Goal: Communication & Community: Answer question/provide support

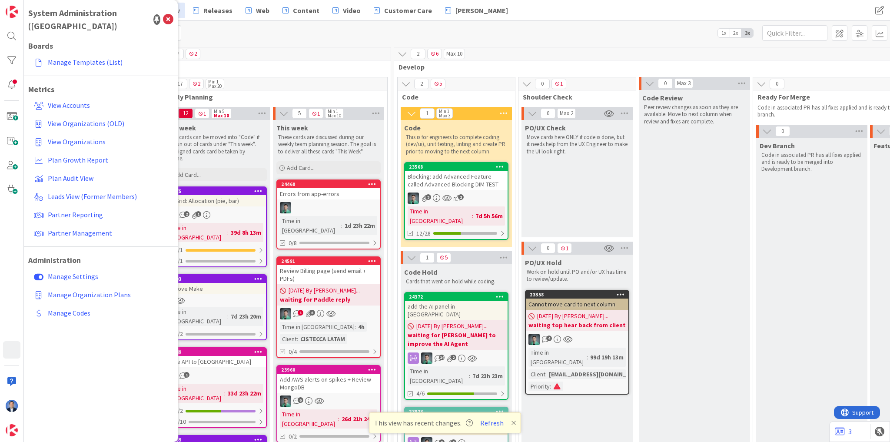
click at [318, 272] on div "Review Billing page (send email + PDFs)" at bounding box center [328, 274] width 103 height 19
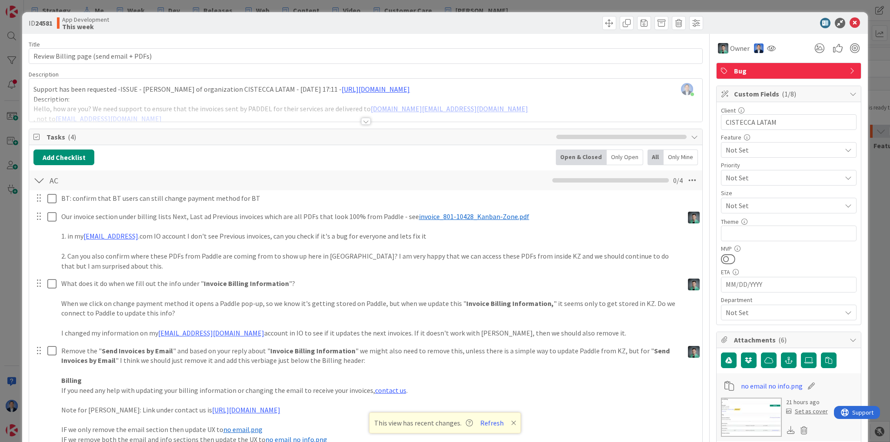
click at [754, 95] on span "Custom Fields ( 1/8 )" at bounding box center [789, 94] width 111 height 10
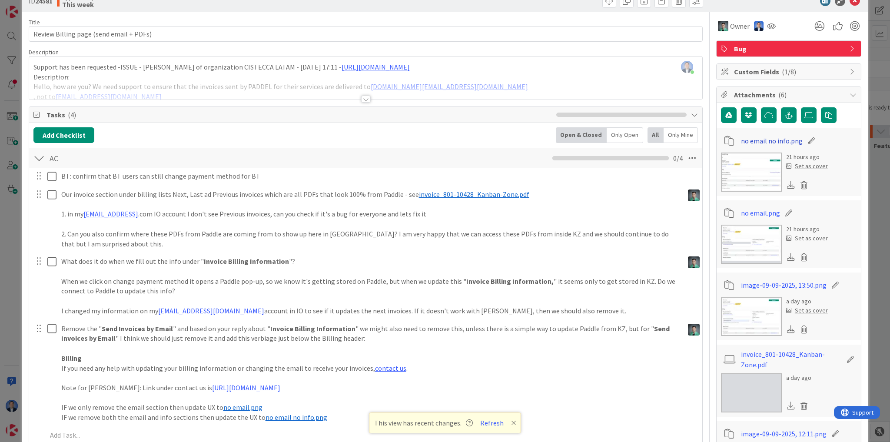
scroll to position [35, 0]
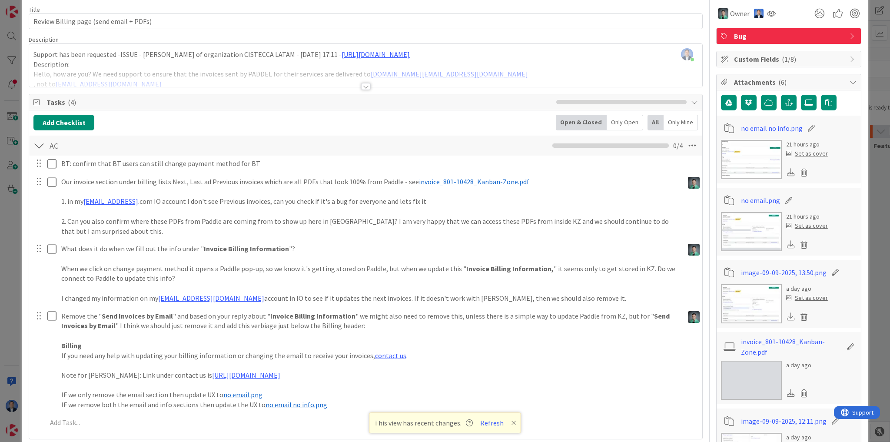
click at [746, 77] on span "Attachments ( 6 )" at bounding box center [789, 82] width 111 height 10
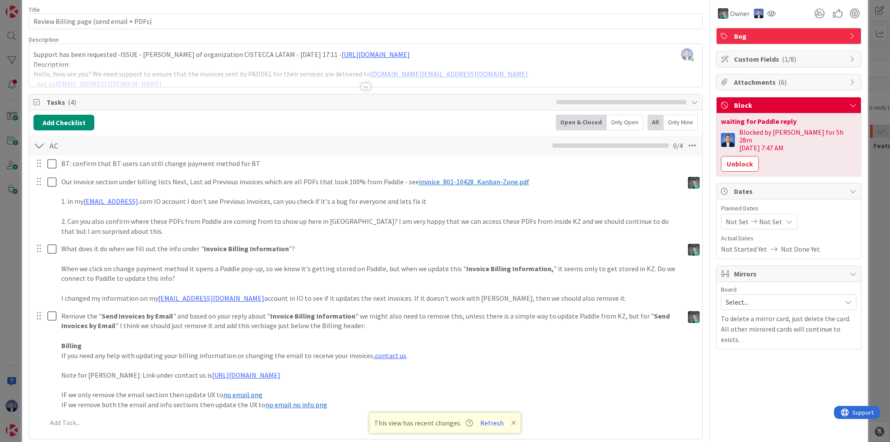
click at [749, 156] on button "Unblock" at bounding box center [740, 164] width 38 height 16
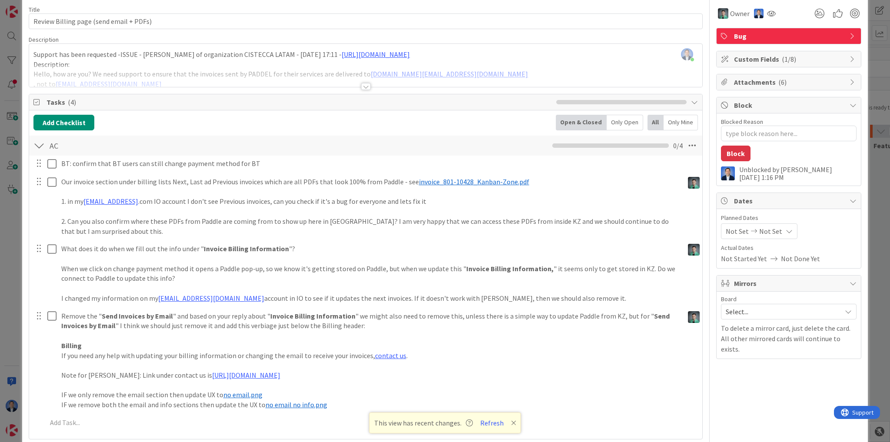
type textarea "x"
click at [489, 428] on button "Refresh" at bounding box center [492, 422] width 30 height 11
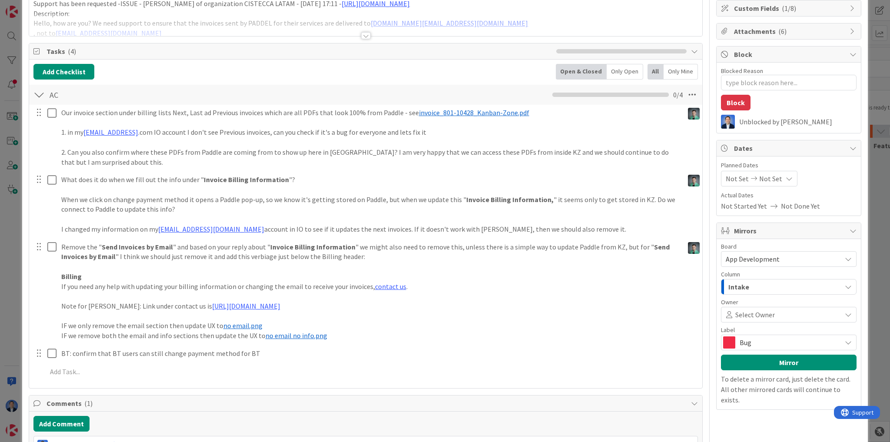
scroll to position [209, 0]
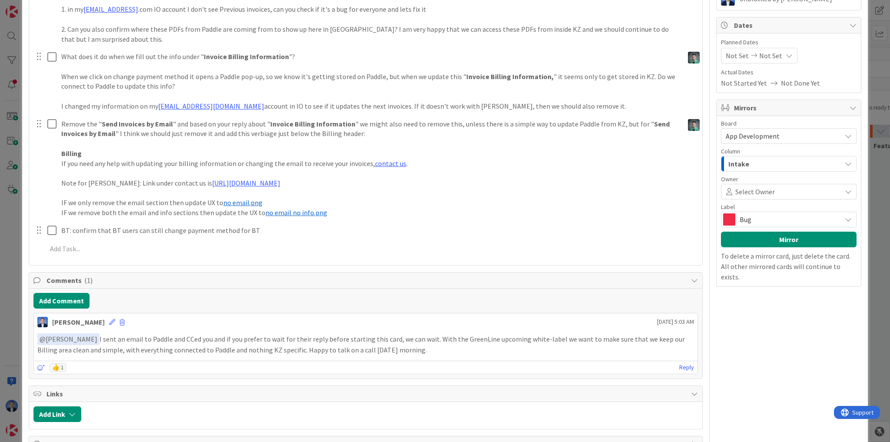
drag, startPoint x: 682, startPoint y: 367, endPoint x: 668, endPoint y: 356, distance: 17.4
click at [682, 367] on link "Reply" at bounding box center [686, 367] width 15 height 11
type textarea "x"
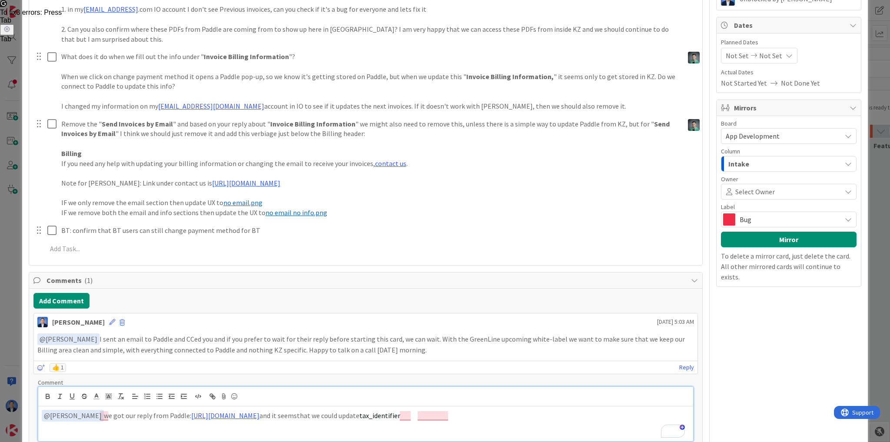
click at [554, 410] on p "﻿ @ [PERSON_NAME] ﻿ we got our reply from Paddle: [URL][DOMAIN_NAME] and it see…" at bounding box center [366, 416] width 648 height 12
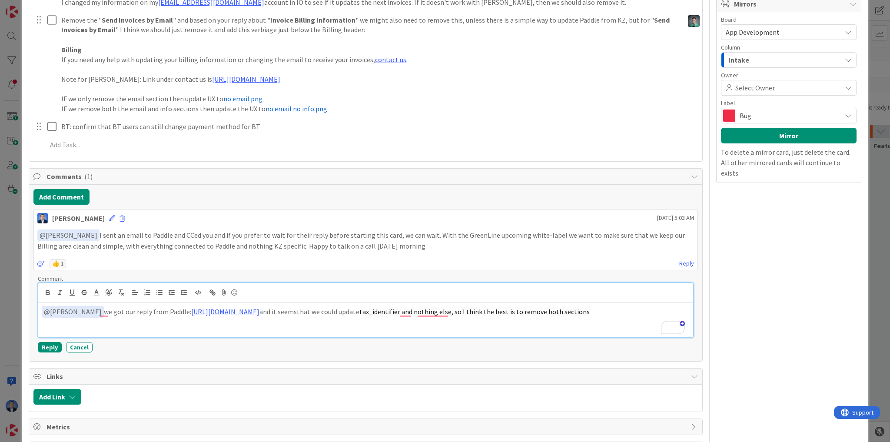
scroll to position [313, 0]
click at [434, 311] on p "﻿ @ [PERSON_NAME] ﻿ we got our reply from Paddle: [URL][DOMAIN_NAME] and it see…" at bounding box center [366, 311] width 648 height 12
click at [435, 311] on p "﻿ @ [PERSON_NAME] ﻿ we got our reply from Paddle: [URL][DOMAIN_NAME] and it see…" at bounding box center [366, 311] width 648 height 12
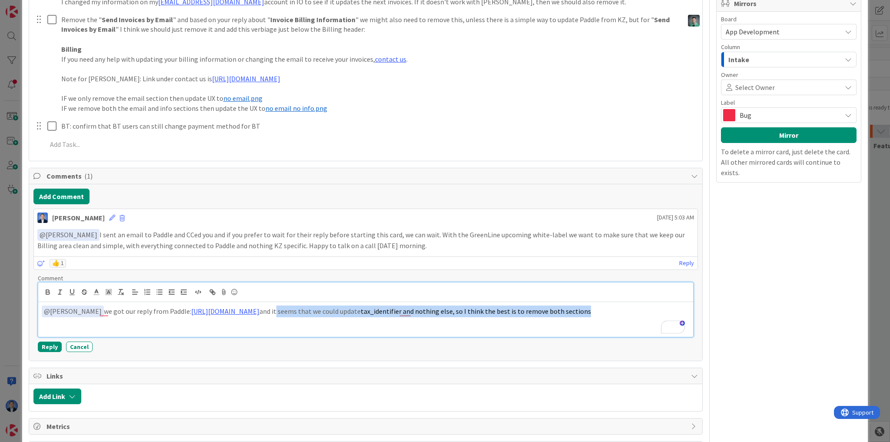
drag, startPoint x: 419, startPoint y: 318, endPoint x: 414, endPoint y: 308, distance: 10.3
click at [414, 308] on p "﻿ @ [PERSON_NAME] ﻿ we got our reply from Paddle: [URL][DOMAIN_NAME] and it see…" at bounding box center [366, 311] width 648 height 12
click at [118, 289] on icon "button" at bounding box center [121, 292] width 8 height 8
click at [119, 289] on line "button" at bounding box center [120, 289] width 3 height 0
click at [110, 317] on p "﻿ @ [PERSON_NAME] ﻿ we got our reply from Paddle: [URL][DOMAIN_NAME] and it see…" at bounding box center [366, 311] width 648 height 12
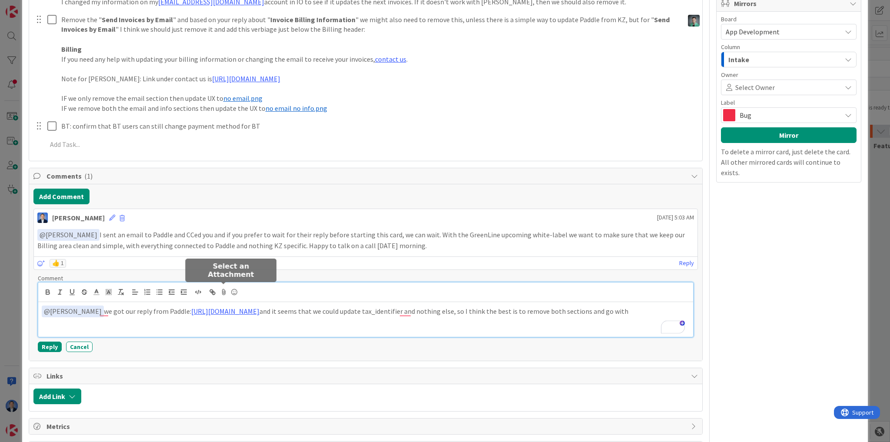
drag, startPoint x: 222, startPoint y: 289, endPoint x: 234, endPoint y: 292, distance: 12.1
click at [222, 289] on icon at bounding box center [224, 292] width 10 height 12
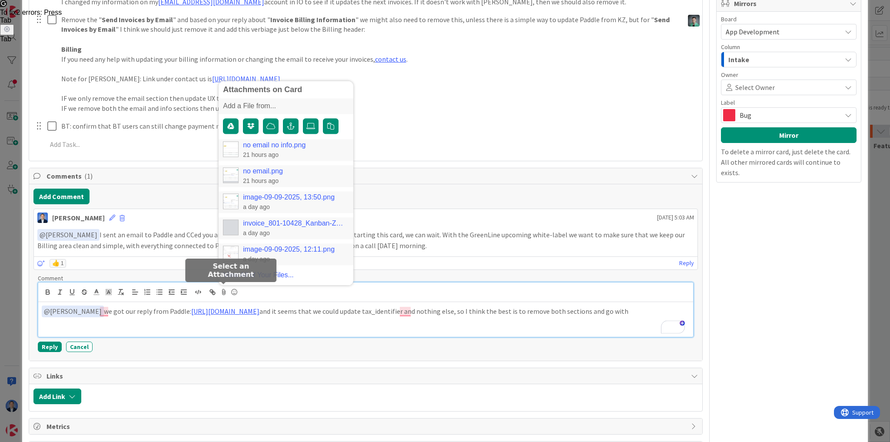
click at [285, 146] on link "no email no info.png" at bounding box center [274, 146] width 63 height 8
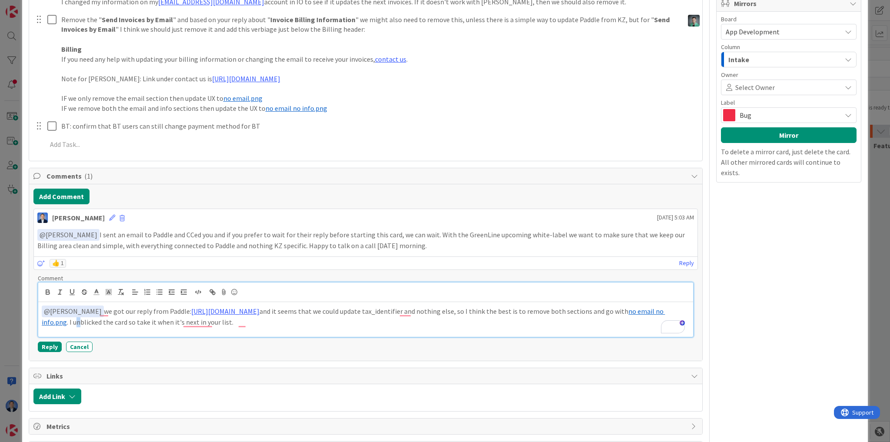
drag, startPoint x: 198, startPoint y: 320, endPoint x: 189, endPoint y: 321, distance: 8.4
click at [189, 321] on p "﻿ @ [PERSON_NAME] ﻿ we got our reply from Paddle: [URL][DOMAIN_NAME] and it see…" at bounding box center [366, 315] width 648 height 21
click at [49, 343] on button "Reply" at bounding box center [50, 346] width 24 height 10
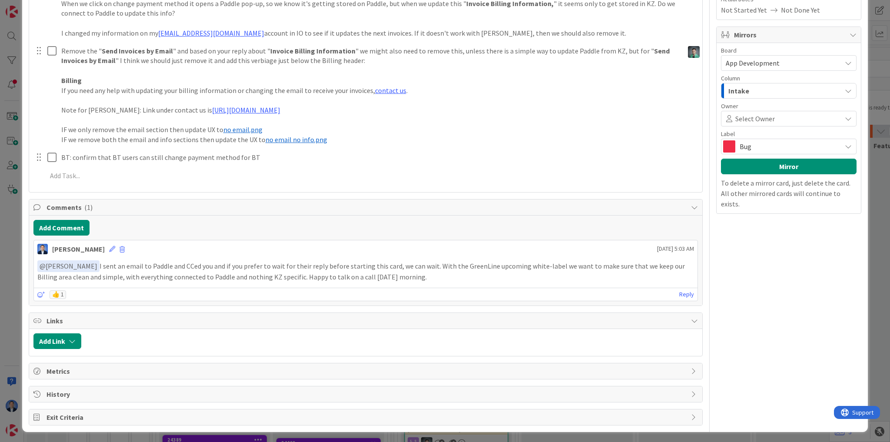
type textarea "x"
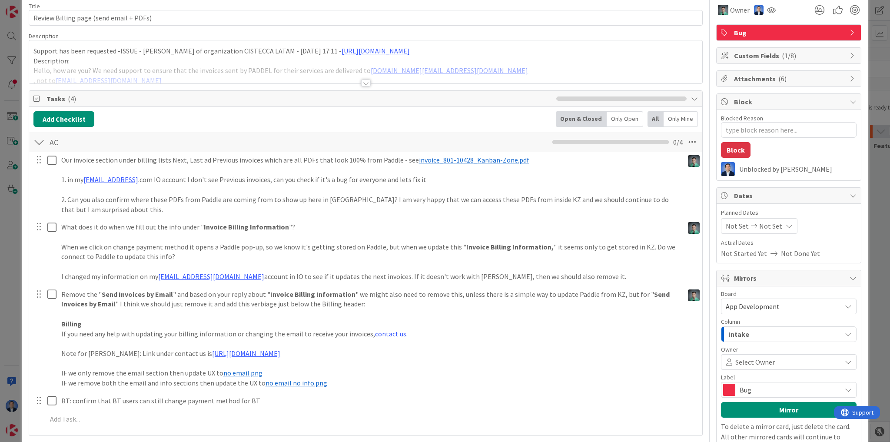
scroll to position [0, 0]
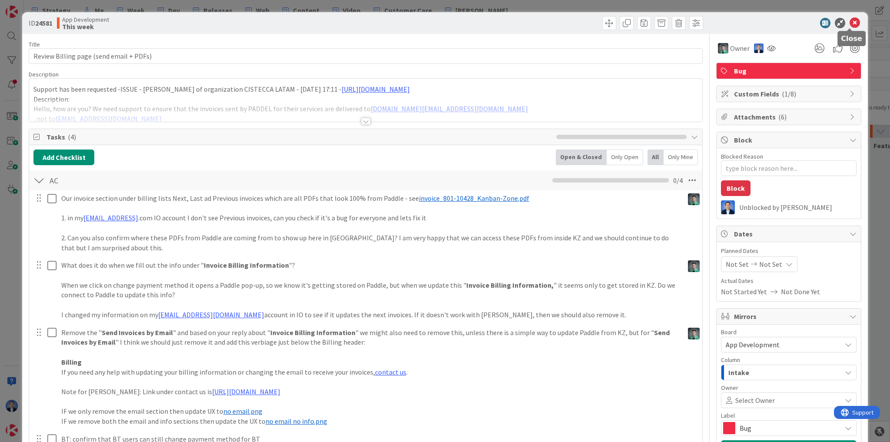
click at [852, 24] on icon at bounding box center [854, 23] width 10 height 10
